Goal: Complete application form

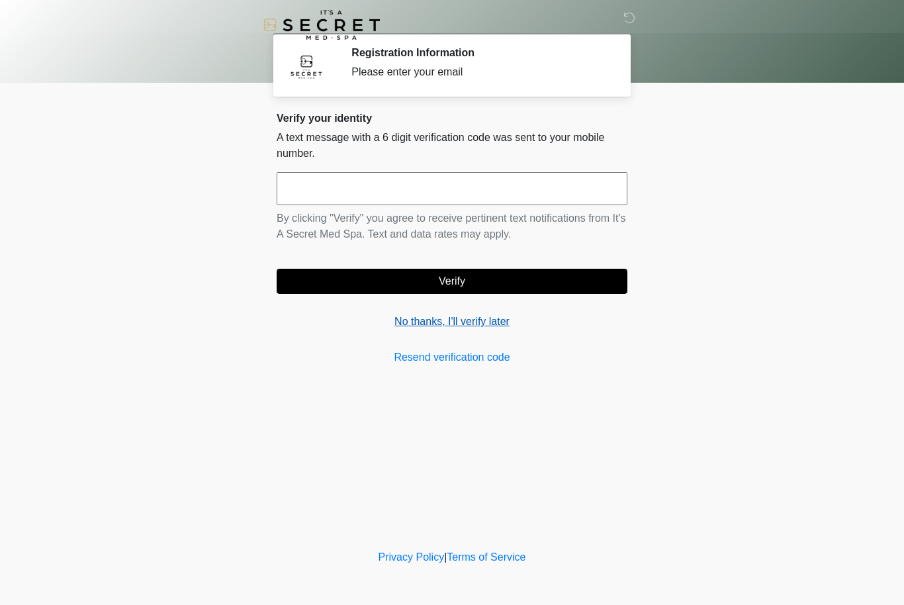
click at [478, 327] on link "No thanks, I'll verify later" at bounding box center [452, 322] width 351 height 16
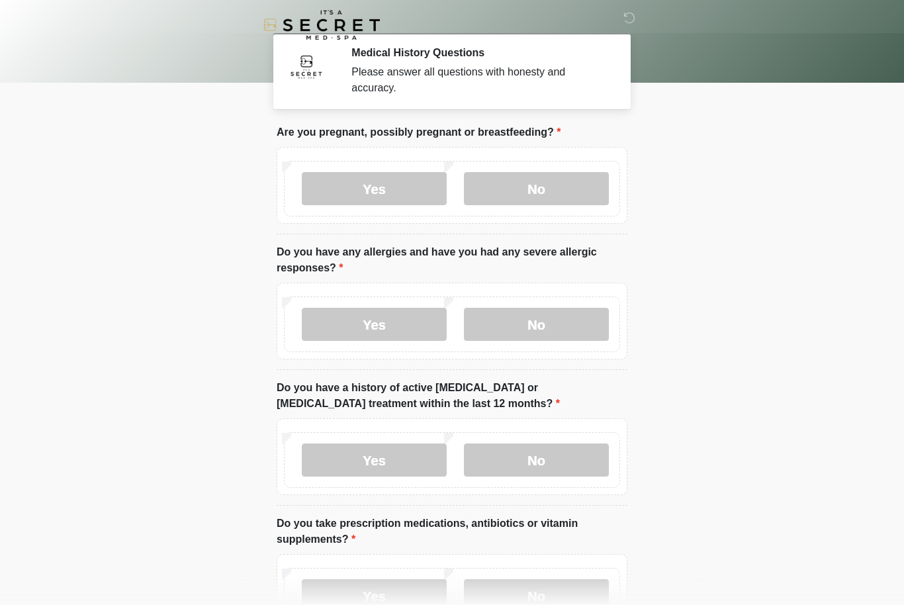
click at [537, 46] on div at bounding box center [441, 25] width 397 height 50
click at [681, 163] on body "‎ ‎ Medical History Questions Please answer all questions with honesty and accu…" at bounding box center [452, 302] width 904 height 605
click at [543, 183] on label "No" at bounding box center [536, 188] width 145 height 33
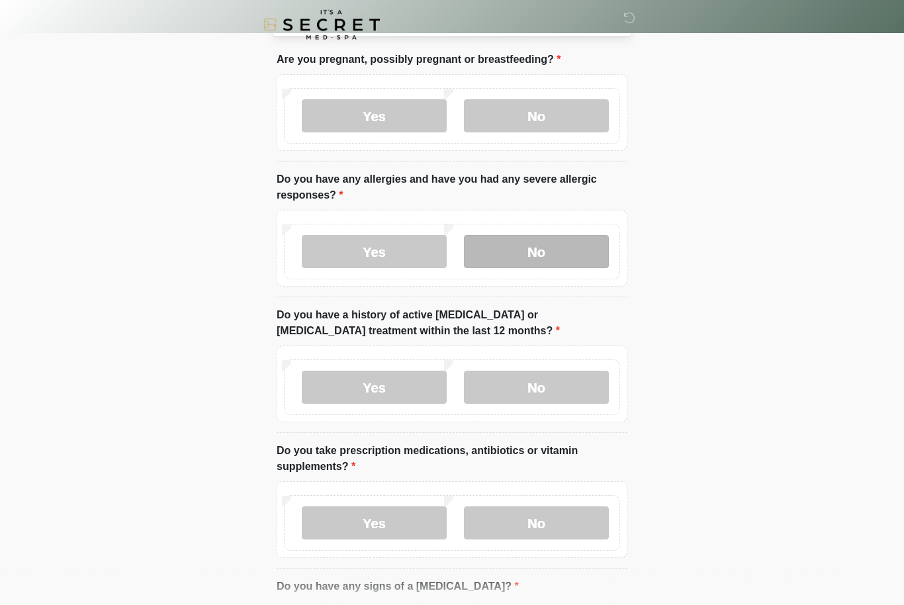
click at [572, 243] on label "No" at bounding box center [536, 252] width 145 height 33
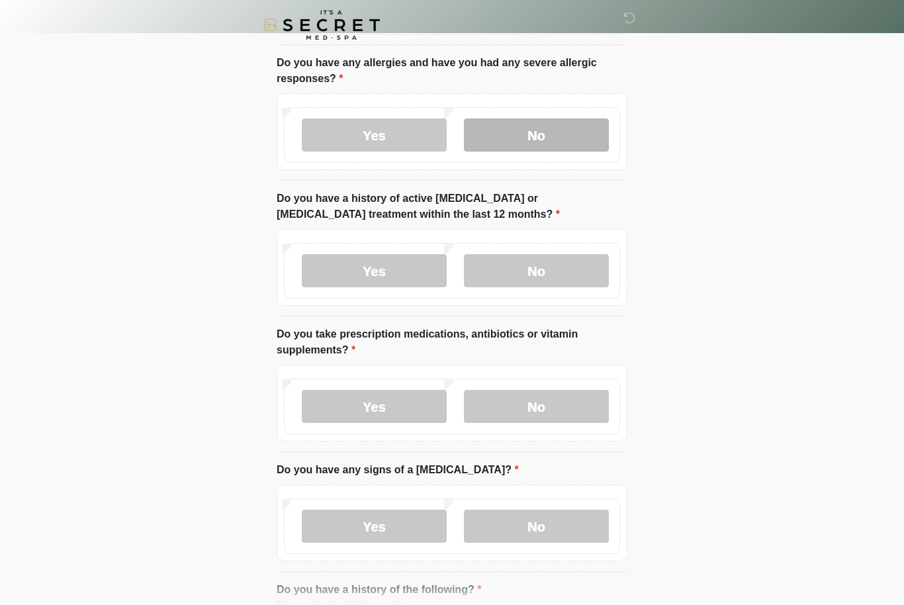
scroll to position [191, 0]
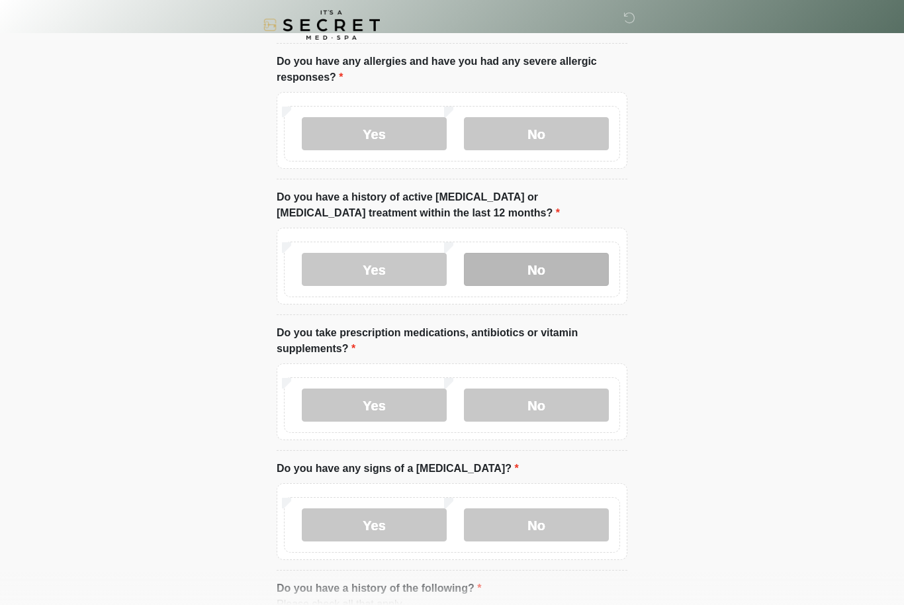
click at [567, 259] on label "No" at bounding box center [536, 269] width 145 height 33
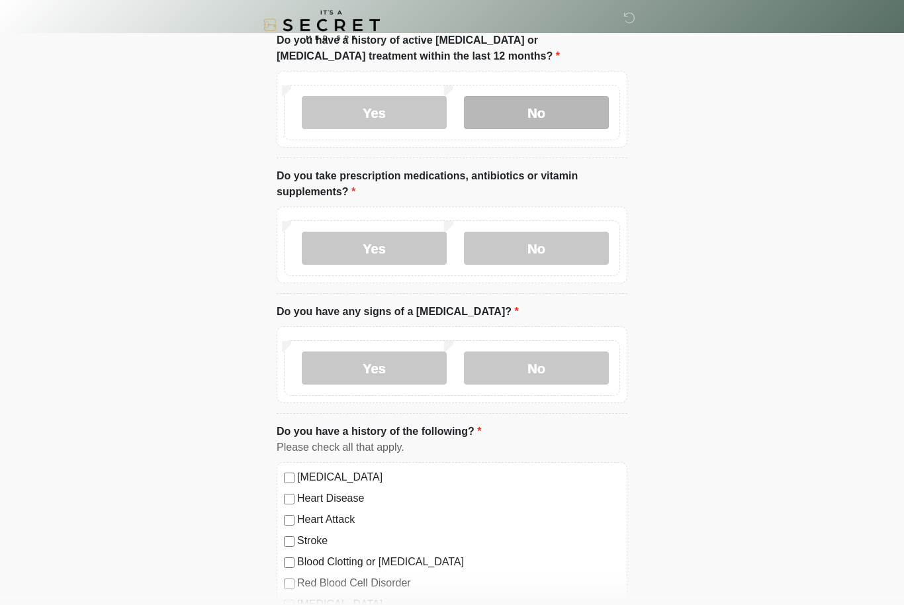
scroll to position [349, 0]
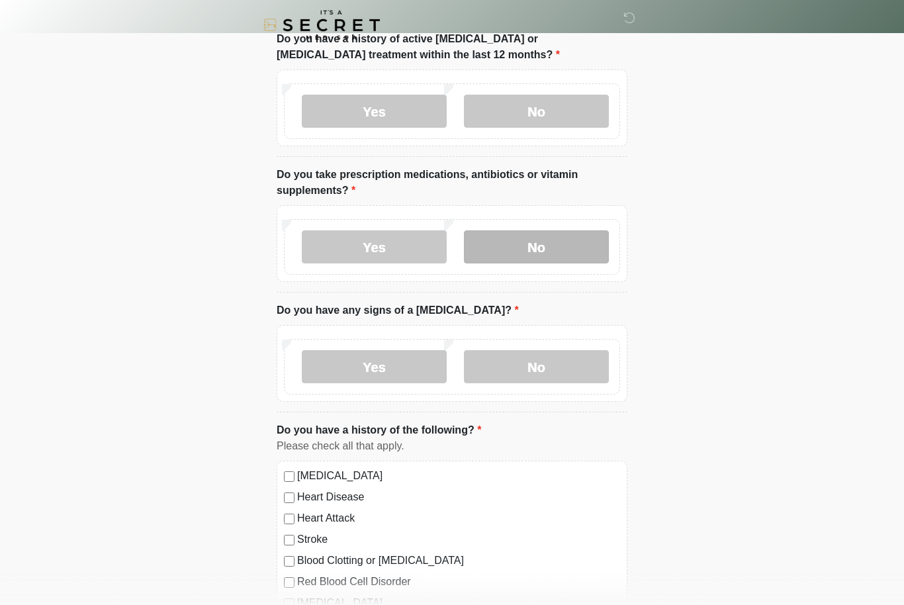
click at [574, 239] on label "No" at bounding box center [536, 246] width 145 height 33
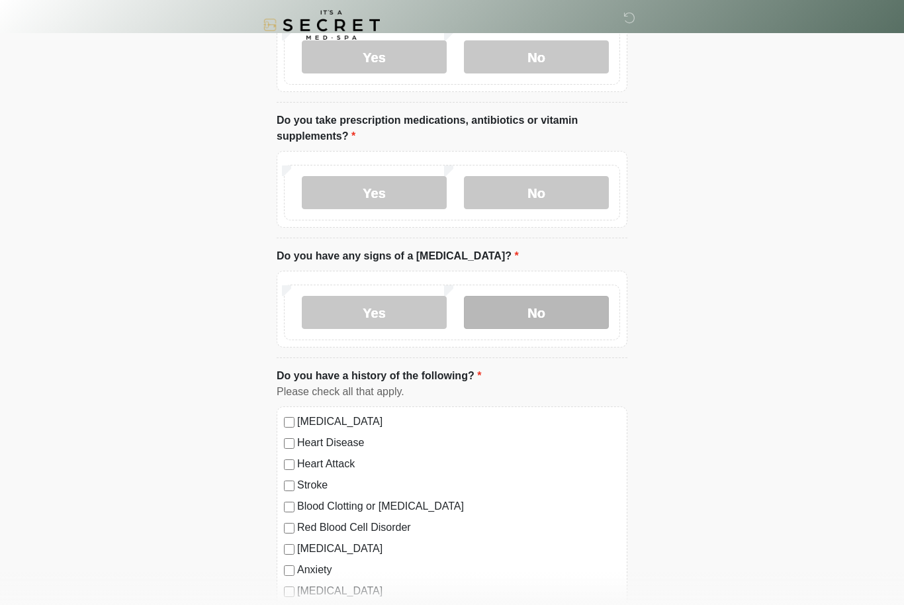
click at [554, 310] on label "No" at bounding box center [536, 312] width 145 height 33
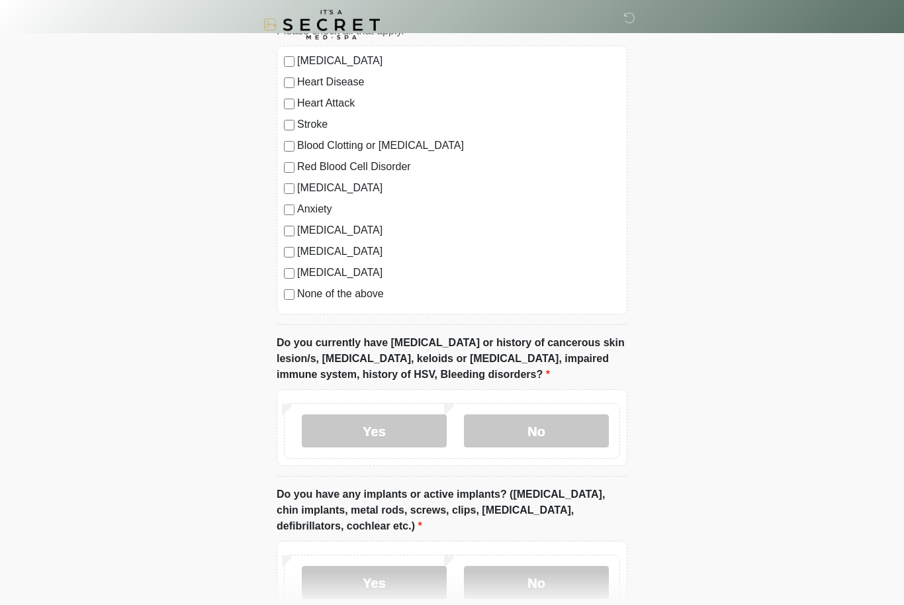
scroll to position [763, 0]
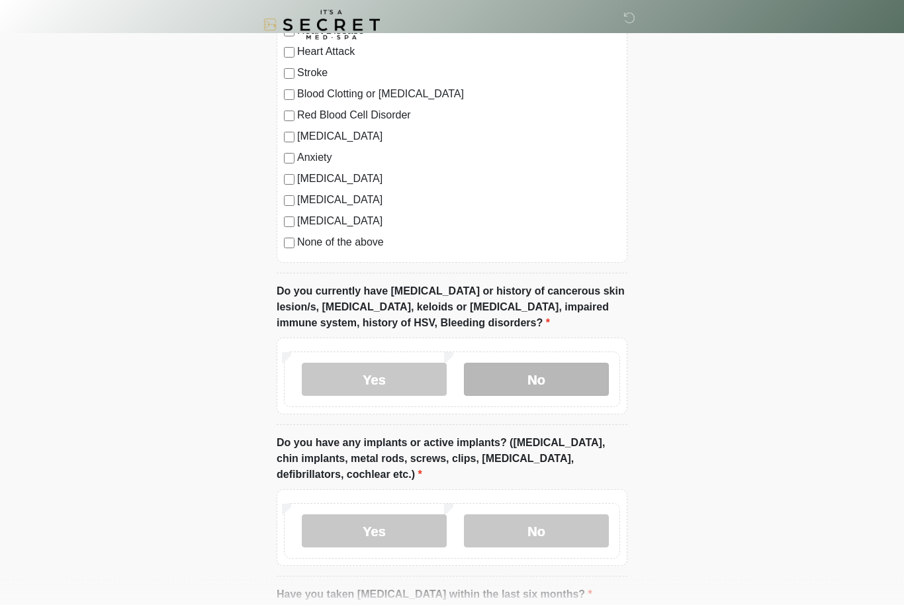
click at [558, 384] on label "No" at bounding box center [536, 379] width 145 height 33
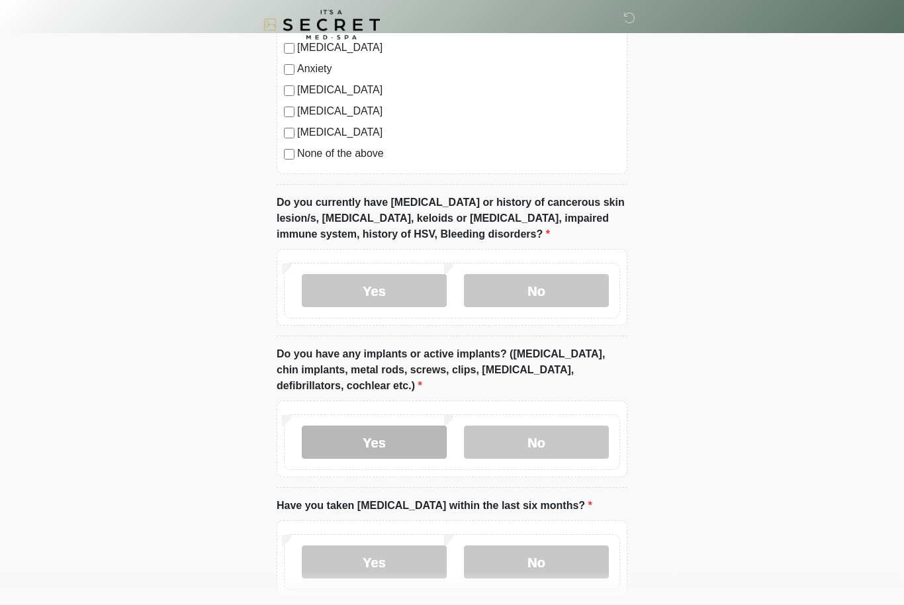
click at [410, 431] on label "Yes" at bounding box center [374, 442] width 145 height 33
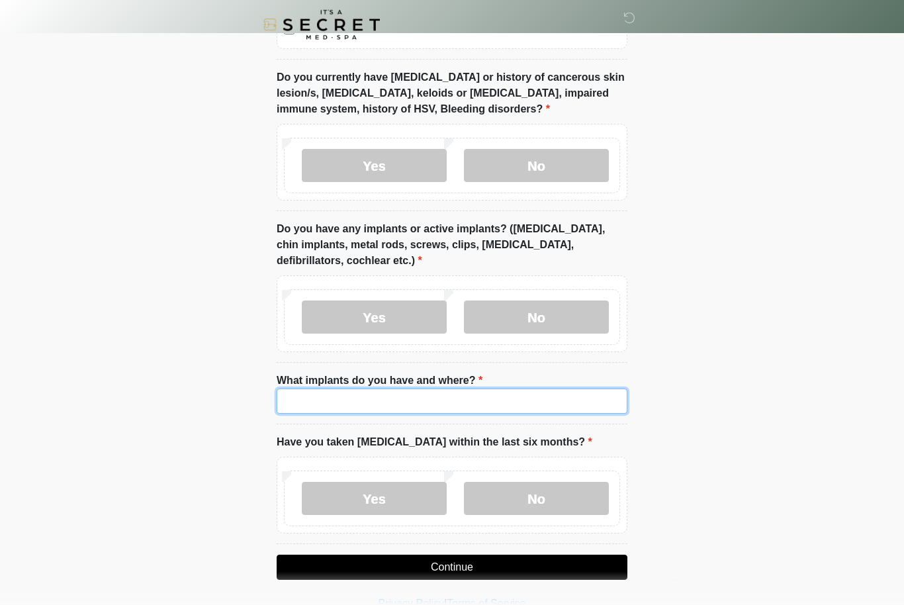
click at [540, 397] on input "What implants do you have and where?" at bounding box center [452, 401] width 351 height 25
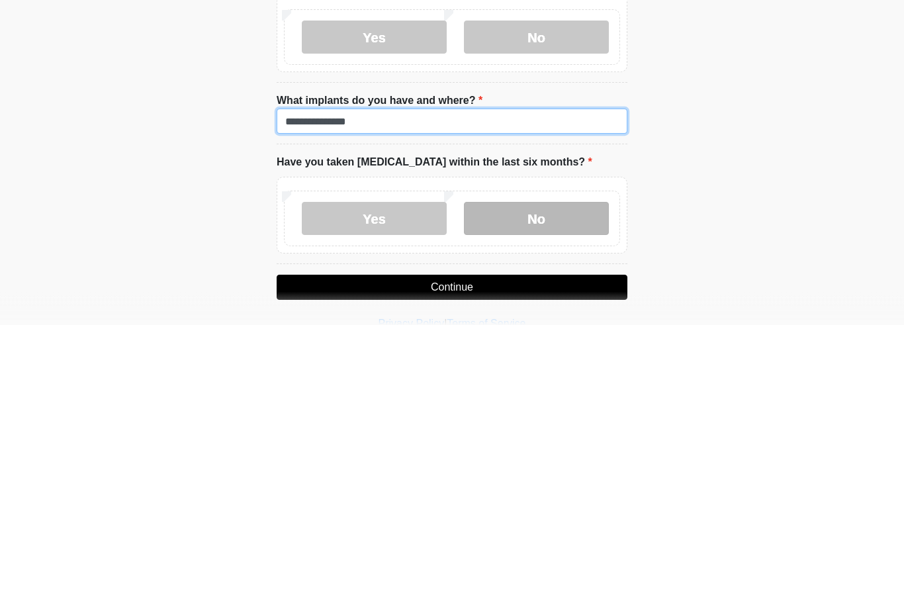
type input "**********"
click at [595, 482] on label "No" at bounding box center [536, 498] width 145 height 33
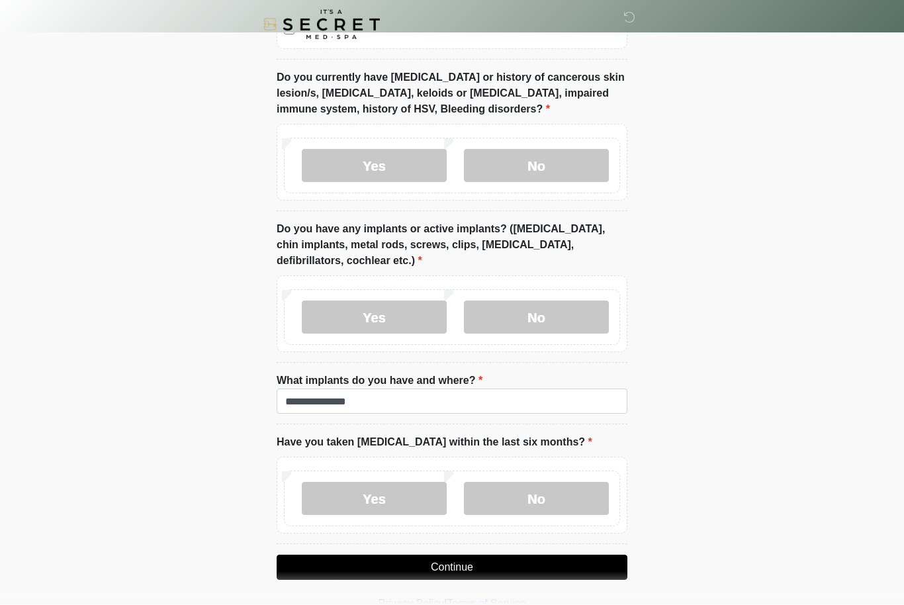
click at [565, 567] on button "Continue" at bounding box center [452, 567] width 351 height 25
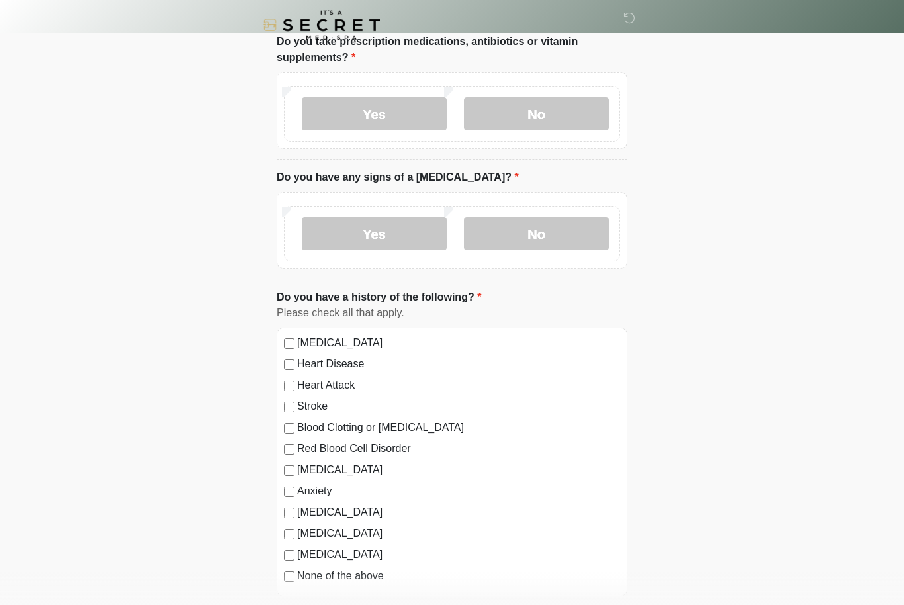
scroll to position [0, 0]
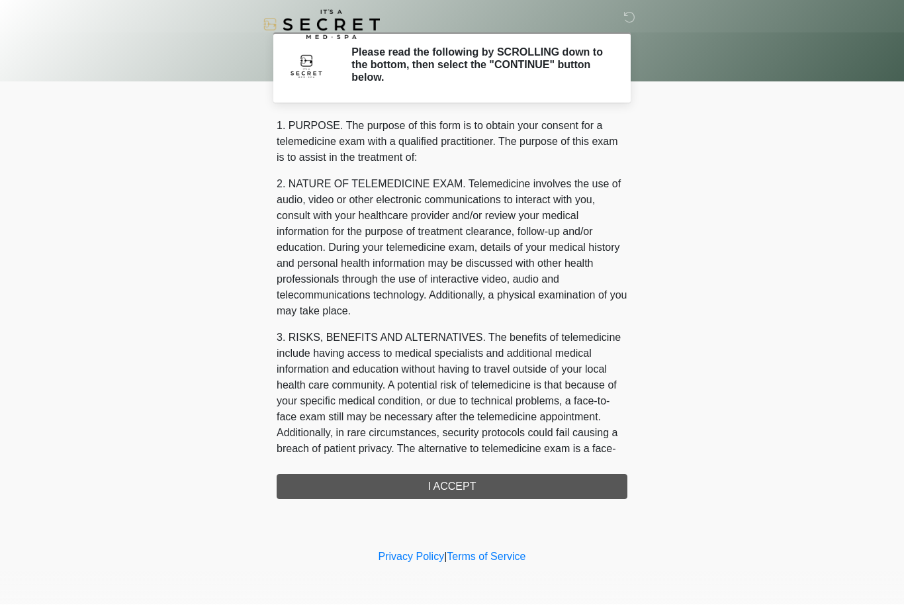
click at [578, 484] on div "1. PURPOSE. The purpose of this form is to obtain your consent for a telemedici…" at bounding box center [452, 308] width 351 height 381
click at [471, 493] on div "1. PURPOSE. The purpose of this form is to obtain your consent for a telemedici…" at bounding box center [452, 308] width 351 height 381
click at [492, 478] on div "1. PURPOSE. The purpose of this form is to obtain your consent for a telemedici…" at bounding box center [452, 308] width 351 height 381
click at [494, 482] on div "1. PURPOSE. The purpose of this form is to obtain your consent for a telemedici…" at bounding box center [452, 308] width 351 height 381
click at [498, 69] on h2 "Please read the following by SCROLLING down to the bottom, then select the "CON…" at bounding box center [479, 65] width 256 height 38
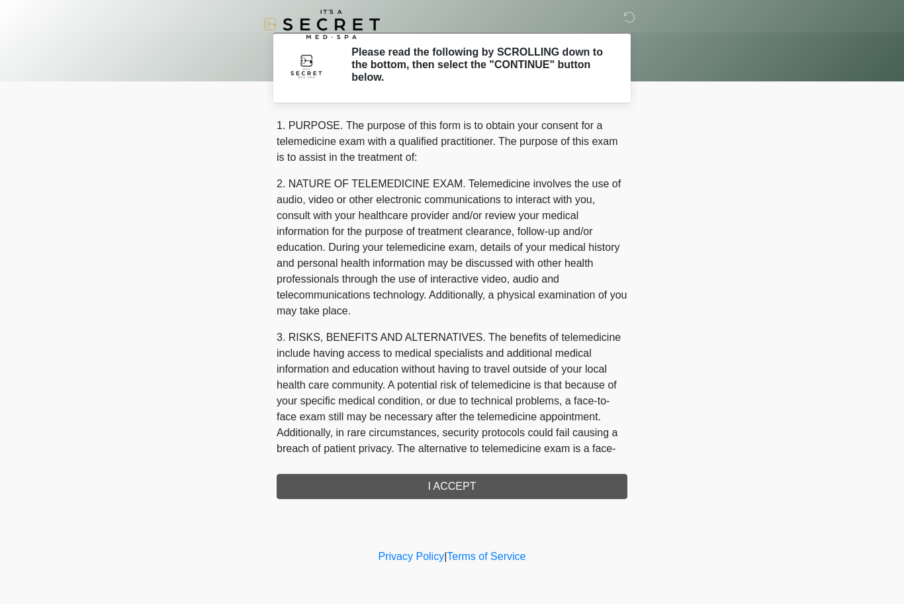
click at [461, 494] on div "1. PURPOSE. The purpose of this form is to obtain your consent for a telemedici…" at bounding box center [452, 308] width 351 height 381
click at [461, 493] on div "1. PURPOSE. The purpose of this form is to obtain your consent for a telemedici…" at bounding box center [452, 308] width 351 height 381
click at [478, 485] on div "1. PURPOSE. The purpose of this form is to obtain your consent for a telemedici…" at bounding box center [452, 308] width 351 height 381
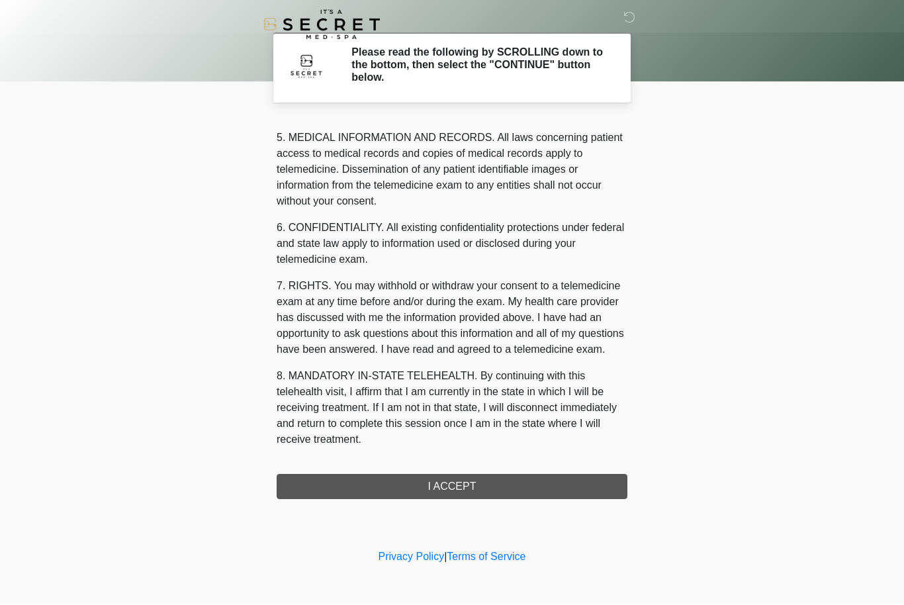
scroll to position [459, 0]
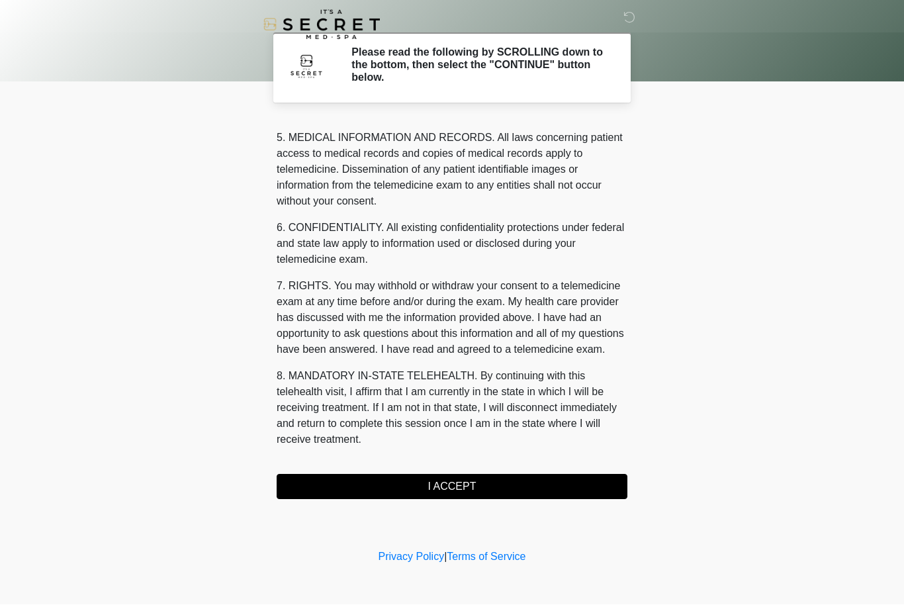
click at [449, 488] on button "I ACCEPT" at bounding box center [452, 486] width 351 height 25
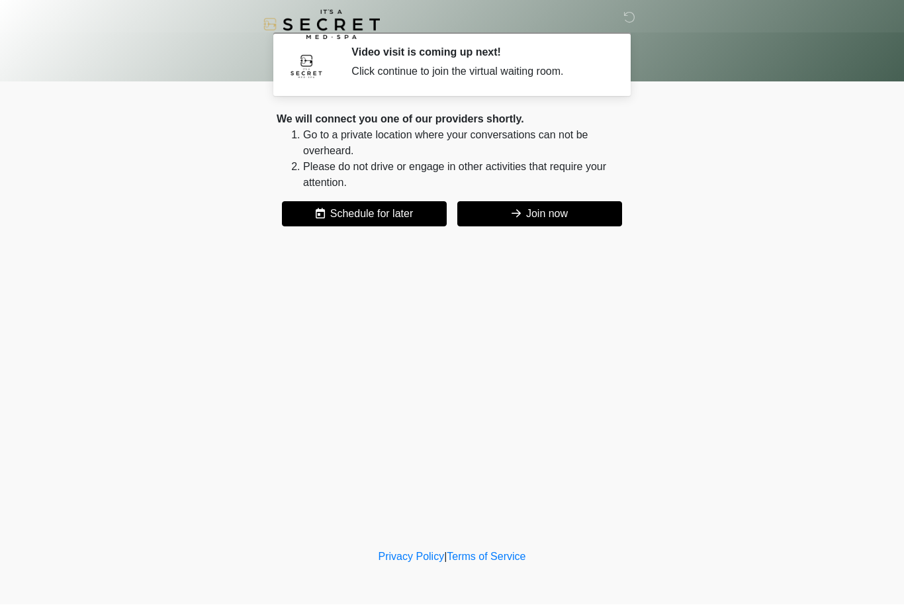
click at [565, 215] on button "Join now" at bounding box center [539, 214] width 165 height 25
